Goal: Task Accomplishment & Management: Manage account settings

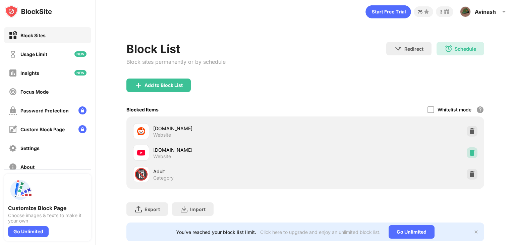
click at [468, 149] on img at bounding box center [471, 152] width 7 height 7
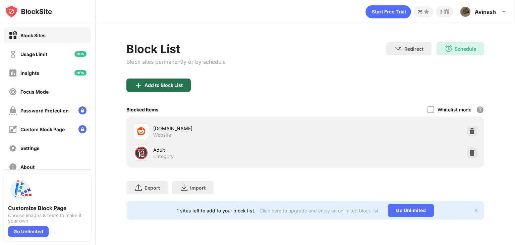
click at [181, 83] on div "Add to Block List" at bounding box center [163, 84] width 38 height 5
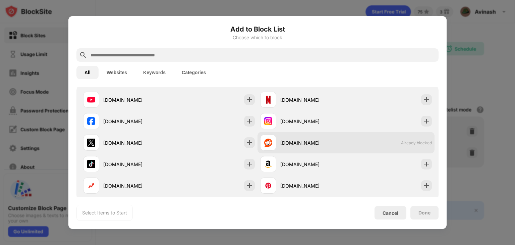
scroll to position [115, 0]
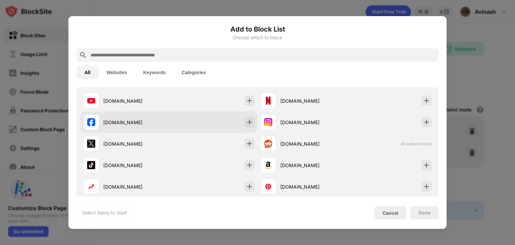
click at [252, 118] on div "[DOMAIN_NAME]" at bounding box center [168, 121] width 177 height 21
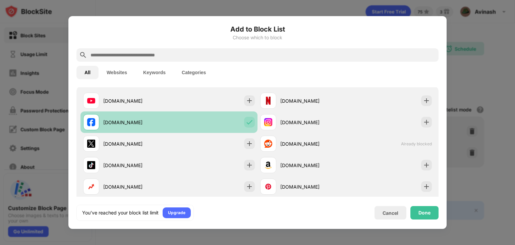
click at [246, 120] on img at bounding box center [249, 122] width 7 height 7
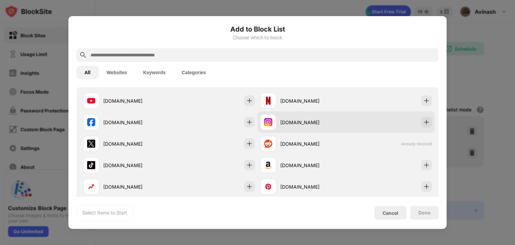
click at [406, 122] on div "[DOMAIN_NAME]" at bounding box center [345, 121] width 177 height 21
